Goal: Transaction & Acquisition: Purchase product/service

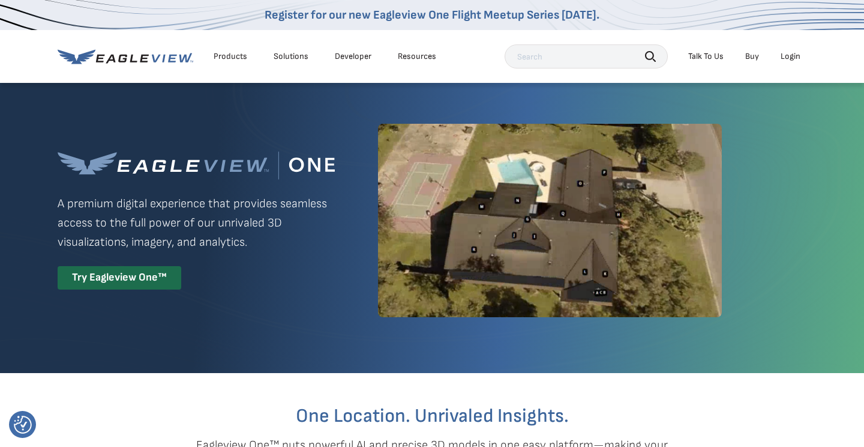
click at [789, 54] on div "Login" at bounding box center [791, 56] width 20 height 11
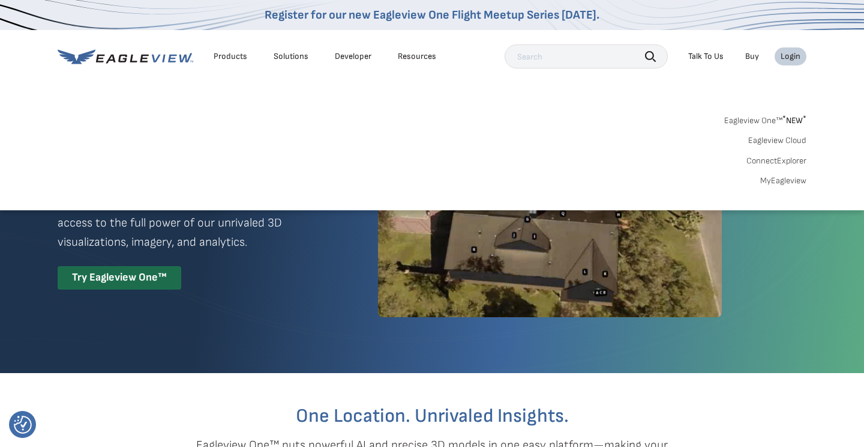
click at [774, 178] on link "MyEagleview" at bounding box center [783, 180] width 46 height 11
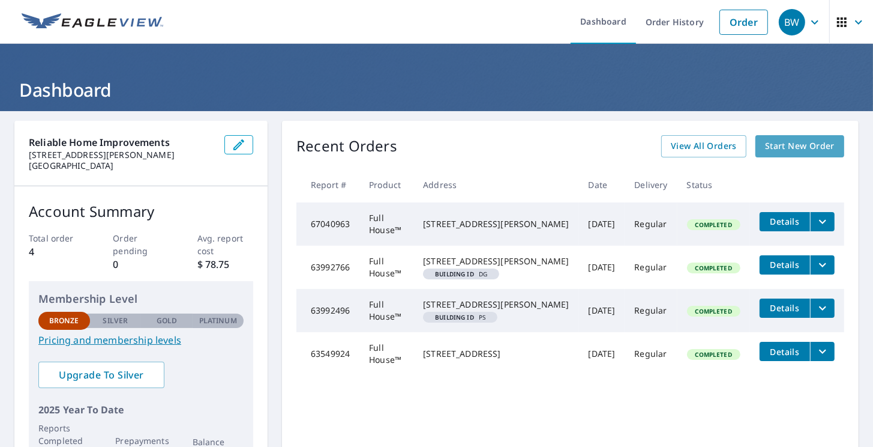
click at [792, 148] on span "Start New Order" at bounding box center [800, 146] width 70 height 15
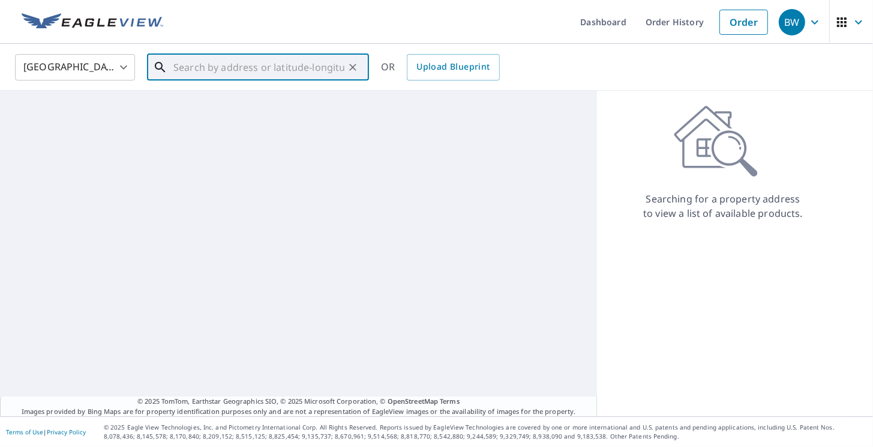
click at [257, 72] on input "text" at bounding box center [258, 67] width 171 height 34
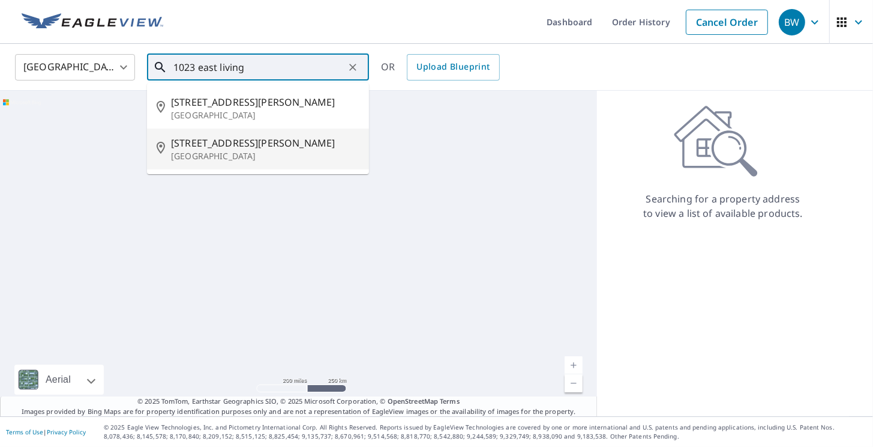
click at [253, 148] on span "[STREET_ADDRESS][PERSON_NAME]" at bounding box center [265, 143] width 188 height 14
type input "[STREET_ADDRESS][PERSON_NAME]"
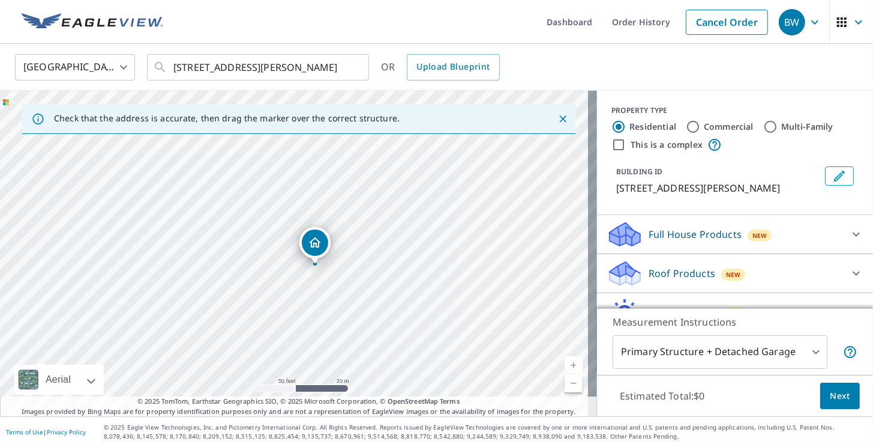
drag, startPoint x: 297, startPoint y: 297, endPoint x: 344, endPoint y: 254, distance: 64.2
click at [344, 254] on div "1023 E Livingston Ave Columbus, OH 43205" at bounding box center [298, 253] width 597 height 325
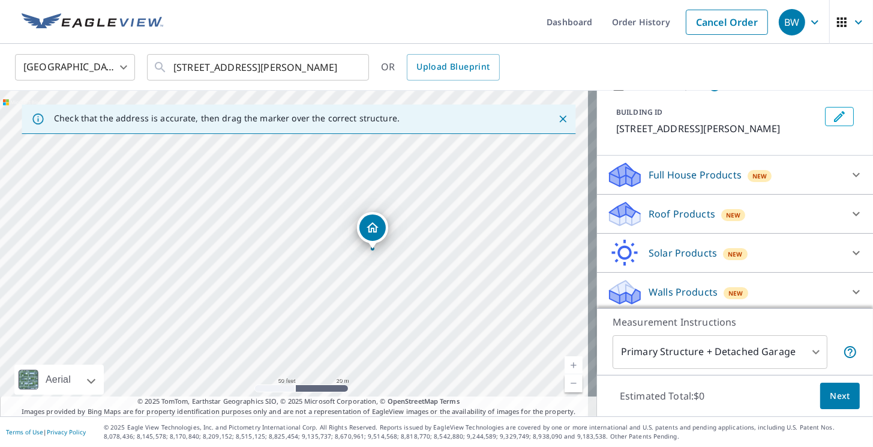
scroll to position [76, 0]
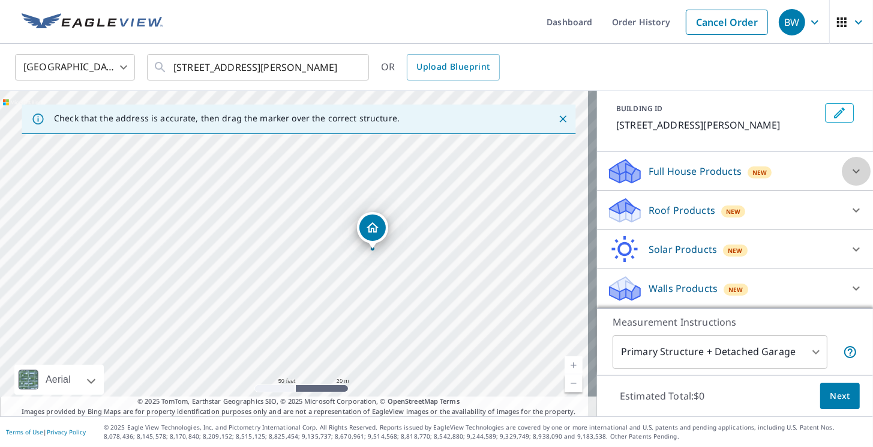
click at [849, 176] on icon at bounding box center [856, 171] width 14 height 14
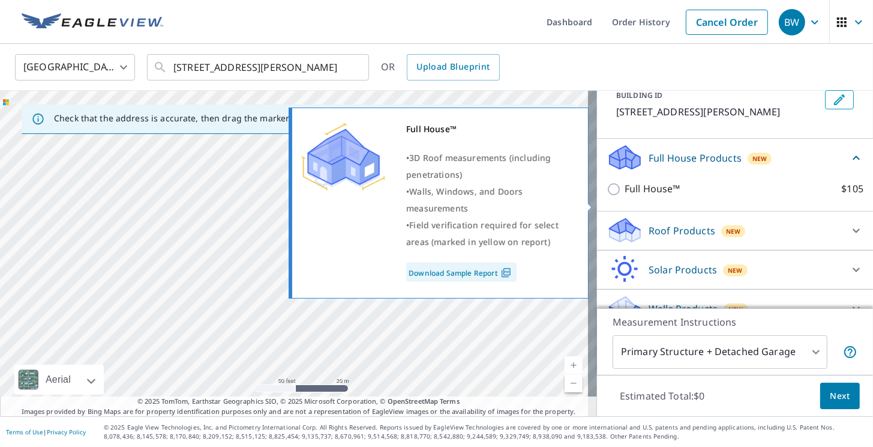
click at [609, 196] on input "Full House™ $105" at bounding box center [616, 189] width 18 height 14
checkbox input "true"
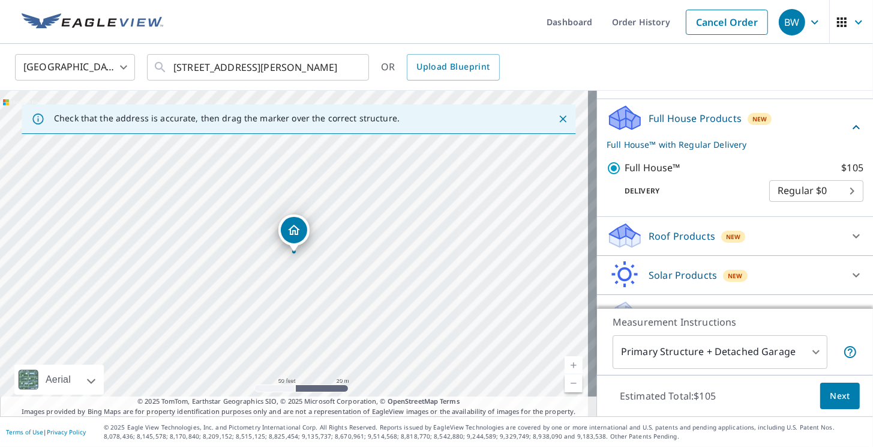
scroll to position [136, 0]
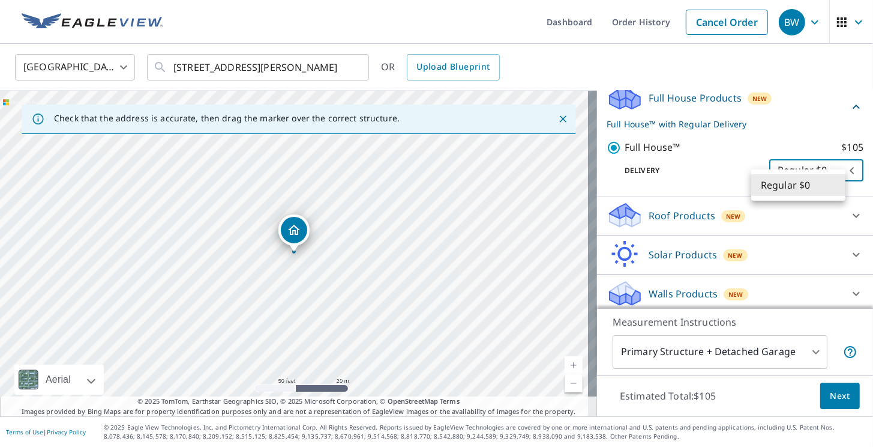
click at [803, 185] on body "BW BW Dashboard Order History Cancel Order BW United States US ​ 1023 E Livings…" at bounding box center [436, 223] width 873 height 447
click at [803, 185] on li "Regular $0" at bounding box center [798, 185] width 94 height 22
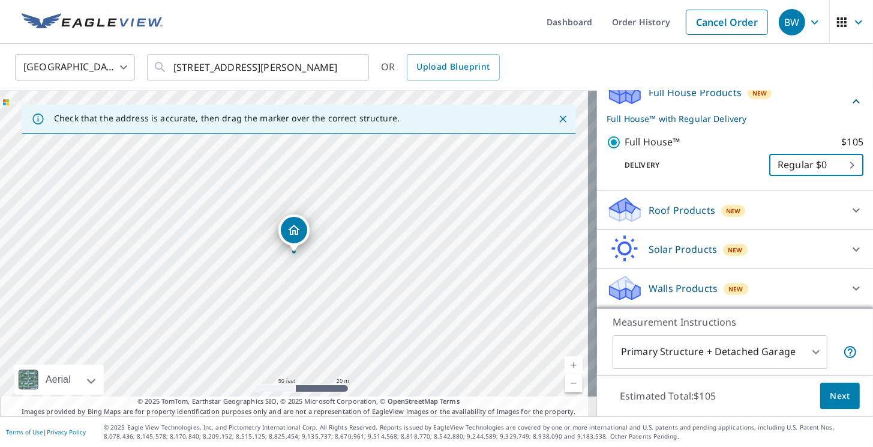
scroll to position [155, 0]
click at [830, 391] on span "Next" at bounding box center [840, 395] width 20 height 15
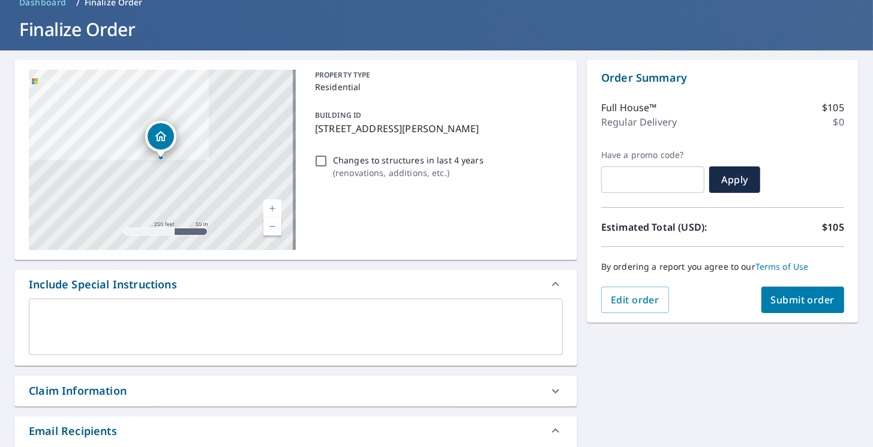
scroll to position [59, 0]
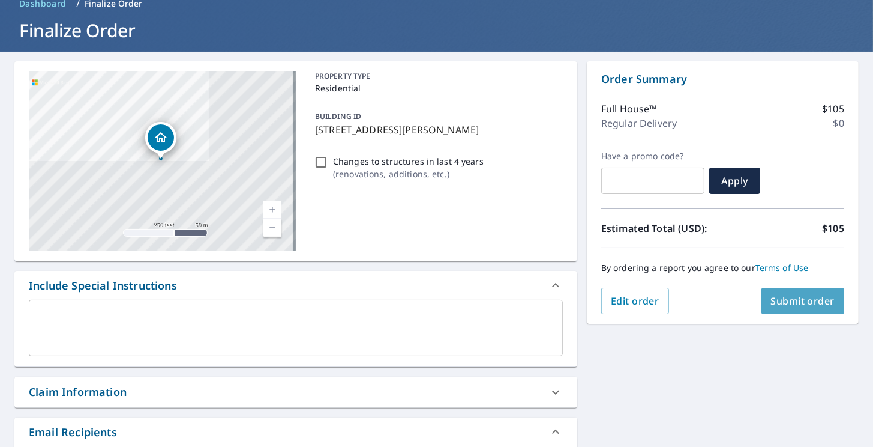
click at [781, 297] on span "Submit order" at bounding box center [803, 300] width 64 height 13
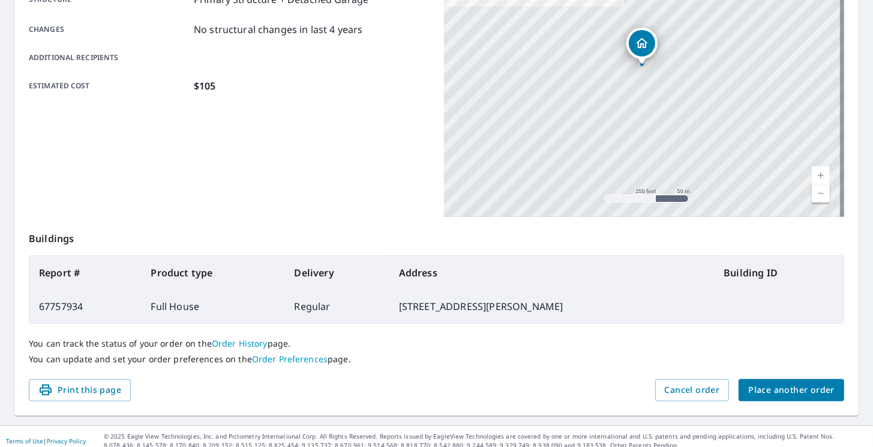
scroll to position [259, 0]
